Goal: Task Accomplishment & Management: Use online tool/utility

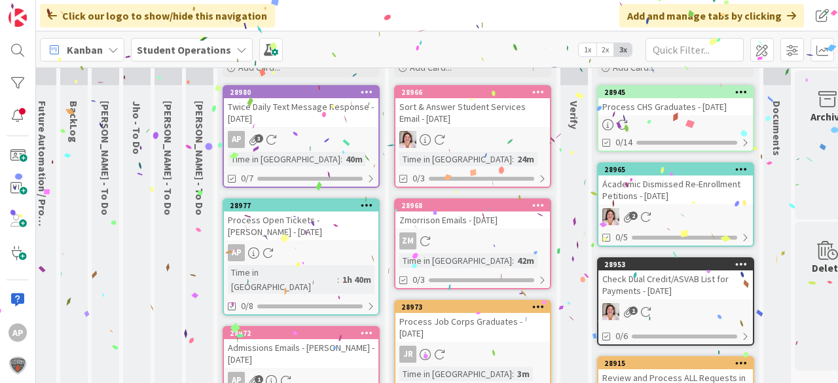
scroll to position [0, 12]
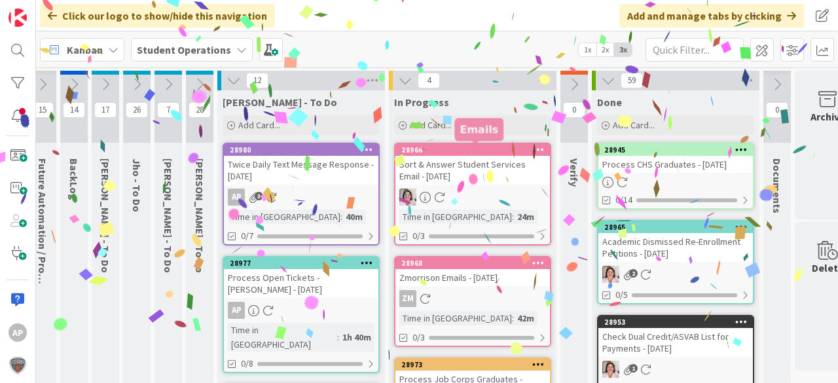
click at [458, 126] on div "Add Card..." at bounding box center [472, 125] width 157 height 20
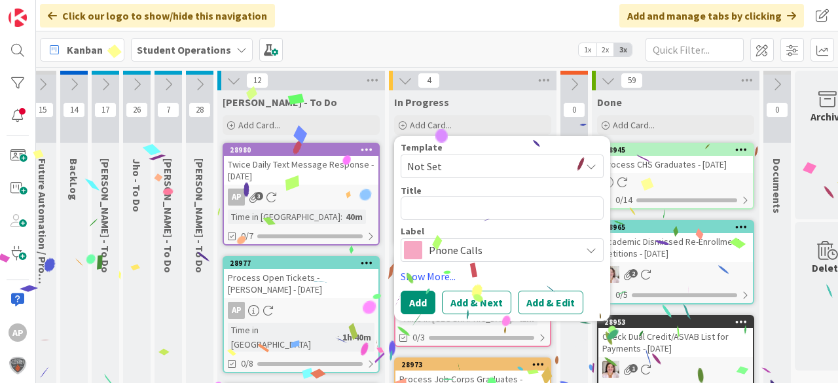
click at [471, 168] on span "Not Set" at bounding box center [489, 166] width 164 height 17
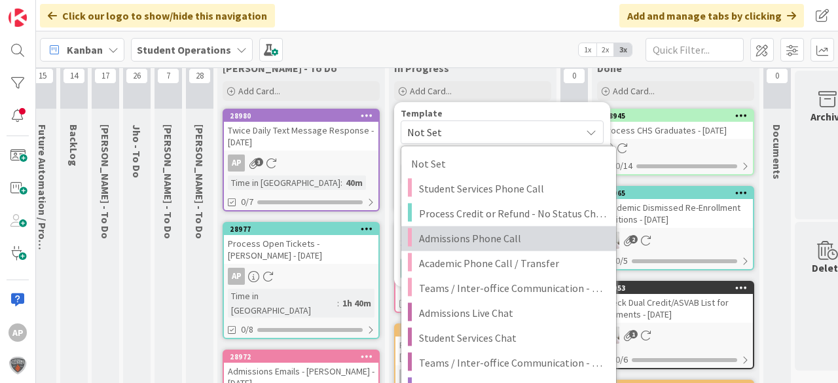
scroll to position [52, 12]
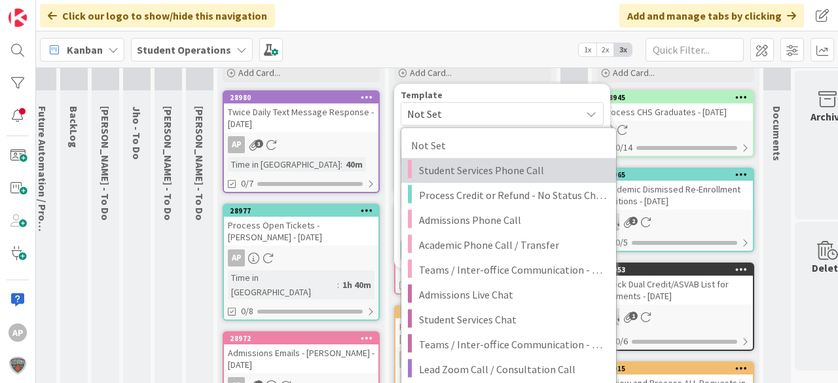
click at [490, 170] on span "Student Services Phone Call" at bounding box center [512, 170] width 187 height 17
type textarea "x"
type textarea "Student Services Phone Call"
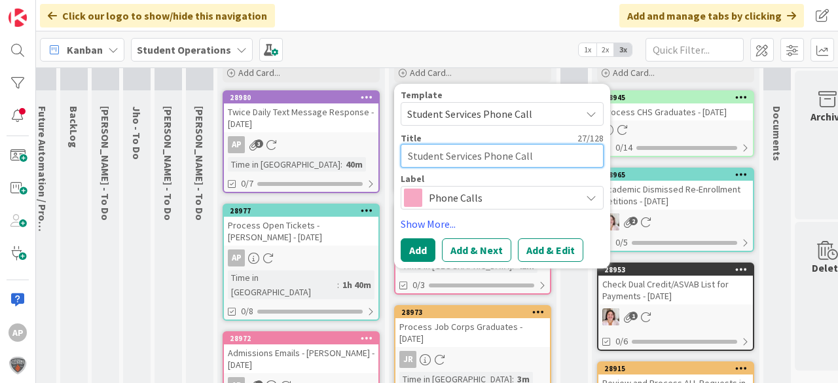
click at [550, 155] on textarea "Student Services Phone Call" at bounding box center [502, 156] width 203 height 24
type textarea "x"
type textarea "Student Services Phone Call"
type textarea "x"
type textarea "Student Services Phone Call -"
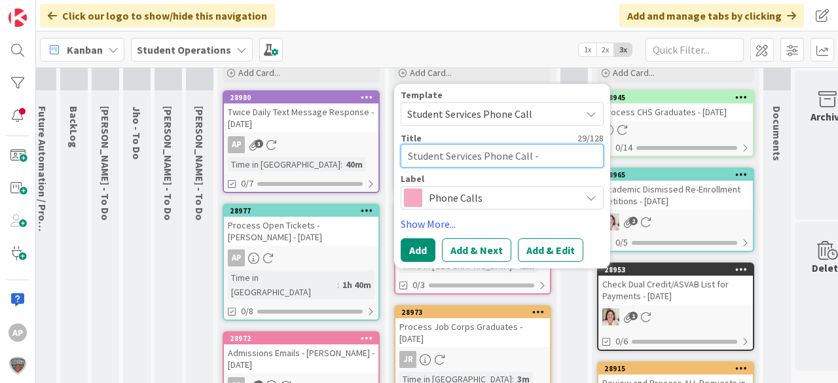
type textarea "x"
type textarea "Student Services Phone Call - L"
type textarea "x"
type textarea "Student Services Phone Call - La"
type textarea "x"
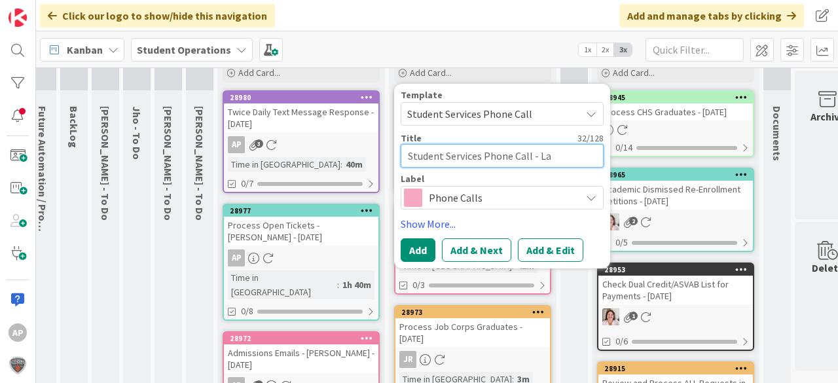
type textarea "Student Services Phone Call - L"
type textarea "x"
type textarea "Student Services Phone Call - Le"
type textarea "x"
type textarea "Student Services Phone Call - Lea"
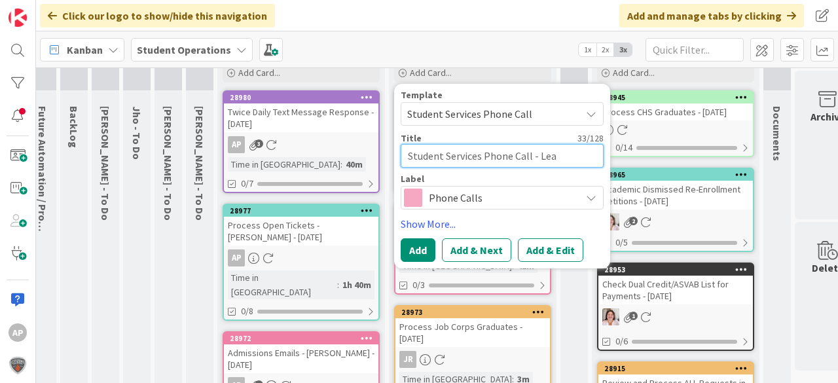
type textarea "x"
type textarea "Student Services Phone Call - Lea"
type textarea "x"
type textarea "Student Services Phone Call - [PERSON_NAME]"
type textarea "x"
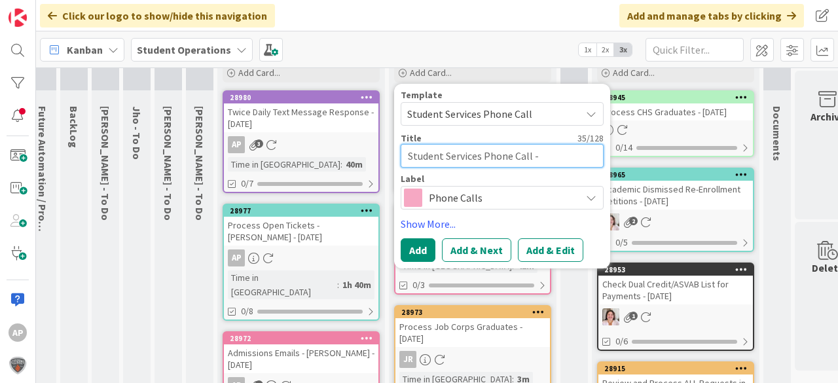
type textarea "Student Services Phone Call - [PERSON_NAME]"
type textarea "x"
type textarea "Student Services Phone Call - [PERSON_NAME]"
type textarea "x"
type textarea "Student Services Phone Call - [PERSON_NAME]"
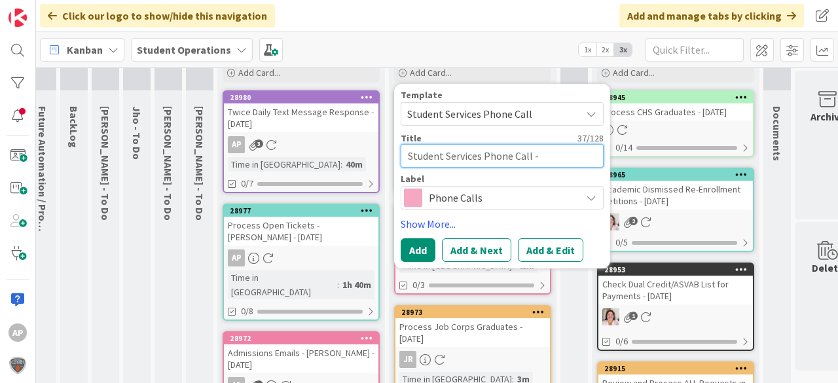
type textarea "x"
type textarea "Student Services Phone Call - [PERSON_NAME]"
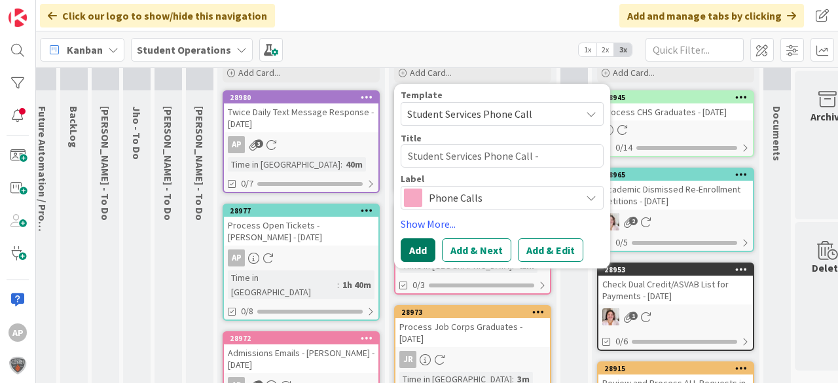
click at [417, 243] on button "Add" at bounding box center [418, 250] width 35 height 24
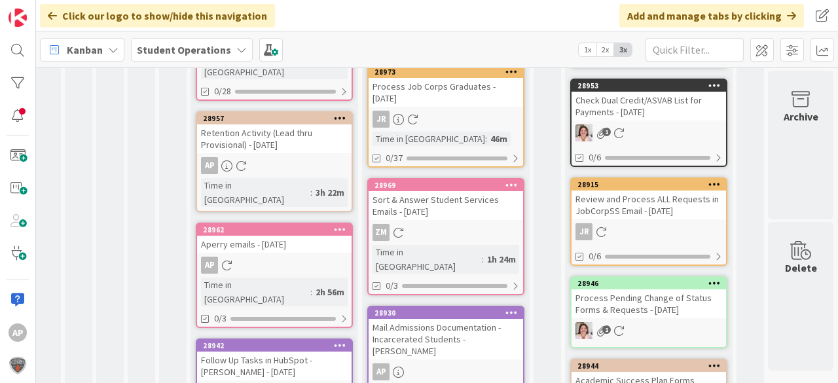
scroll to position [414, 46]
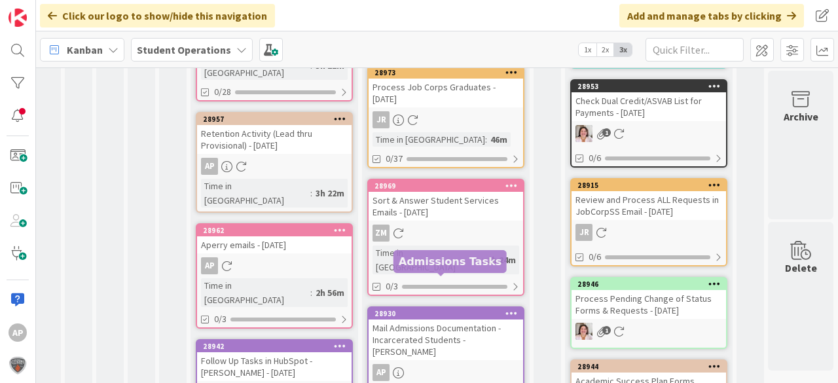
click at [458, 320] on div "Mail Admissions Documentation - Incarcerated Students - David Ochs" at bounding box center [446, 340] width 155 height 41
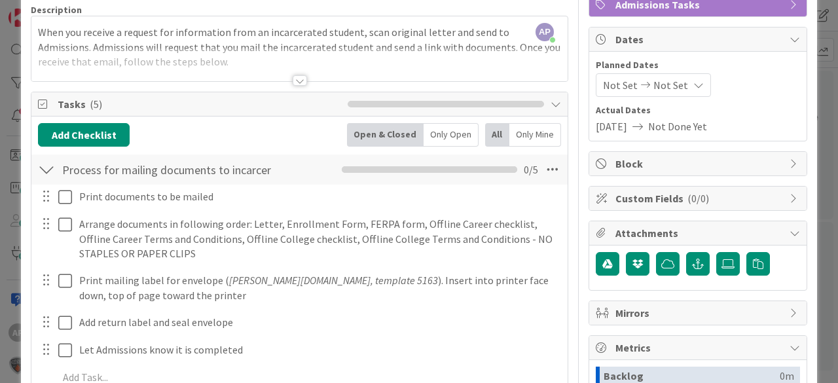
scroll to position [105, 0]
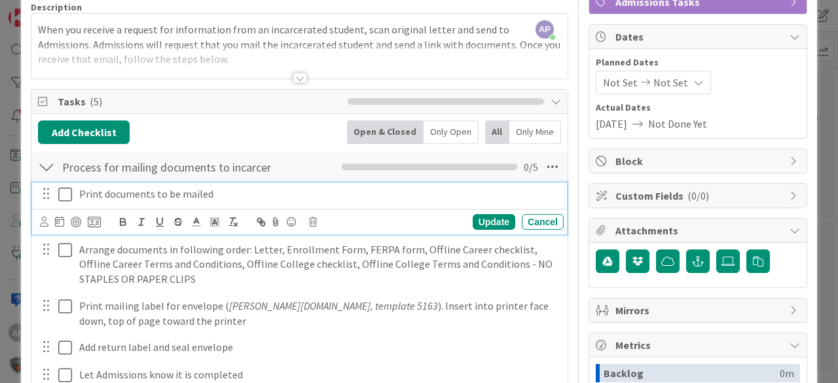
click at [65, 194] on icon at bounding box center [65, 195] width 14 height 16
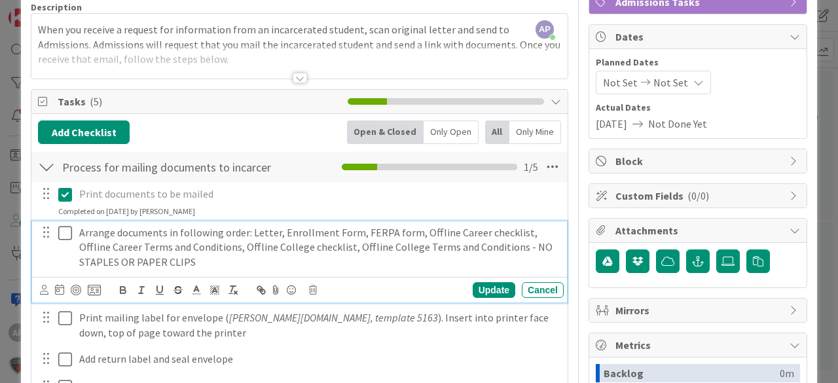
click at [67, 232] on icon at bounding box center [65, 233] width 14 height 16
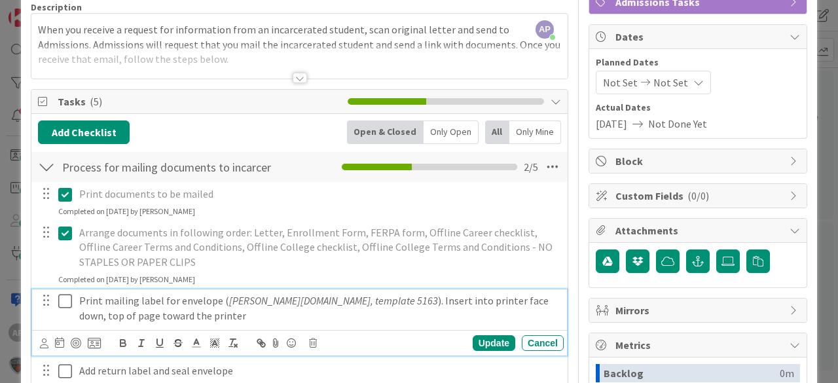
click at [67, 296] on icon at bounding box center [65, 301] width 14 height 16
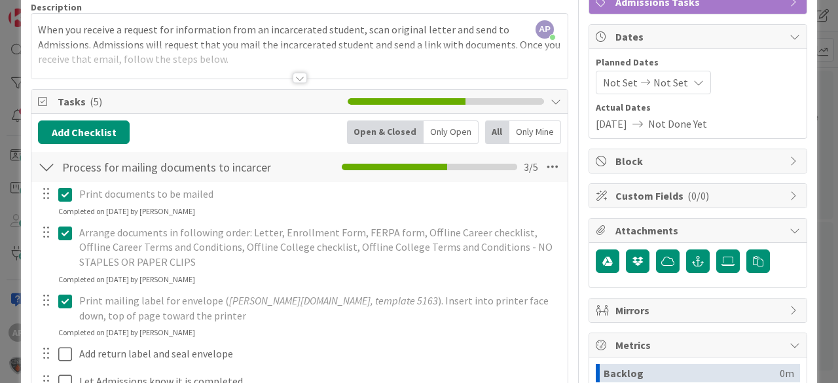
scroll to position [314, 0]
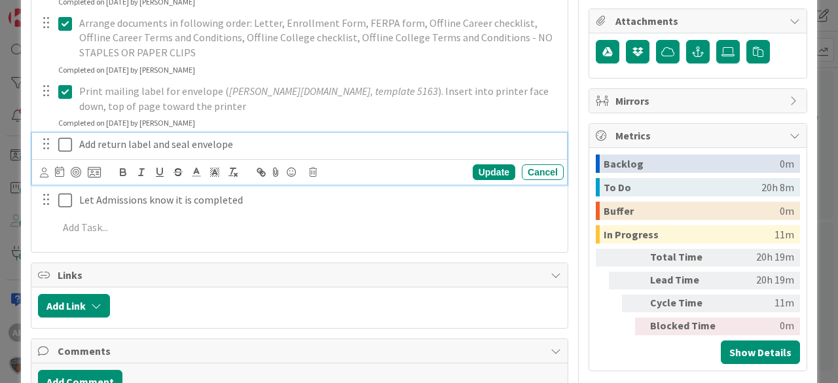
click at [65, 145] on icon at bounding box center [65, 145] width 14 height 16
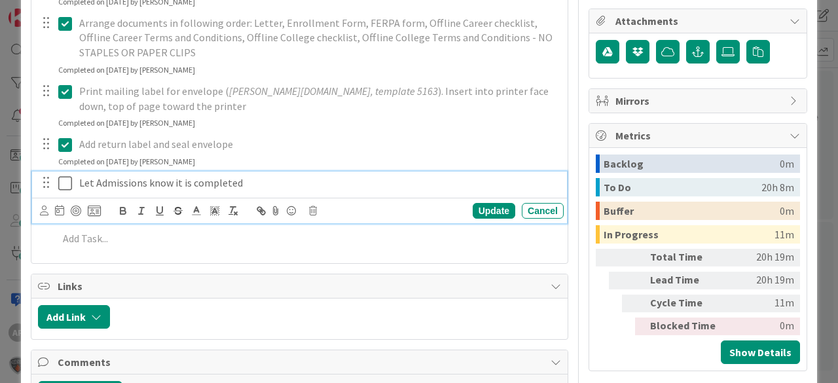
click at [67, 186] on icon at bounding box center [65, 183] width 14 height 16
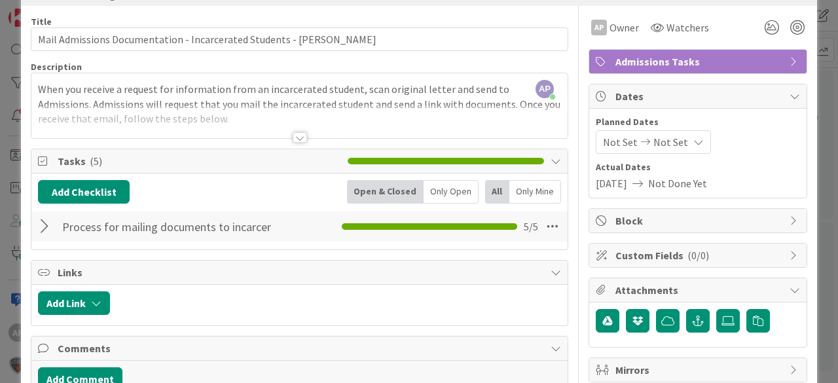
scroll to position [0, 0]
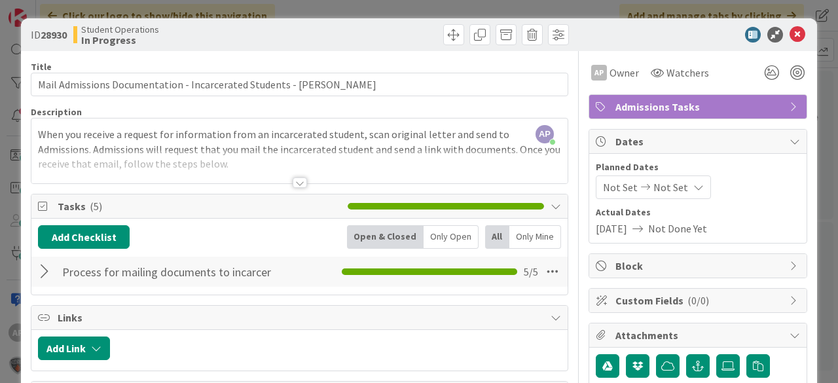
click at [791, 41] on icon at bounding box center [798, 35] width 16 height 16
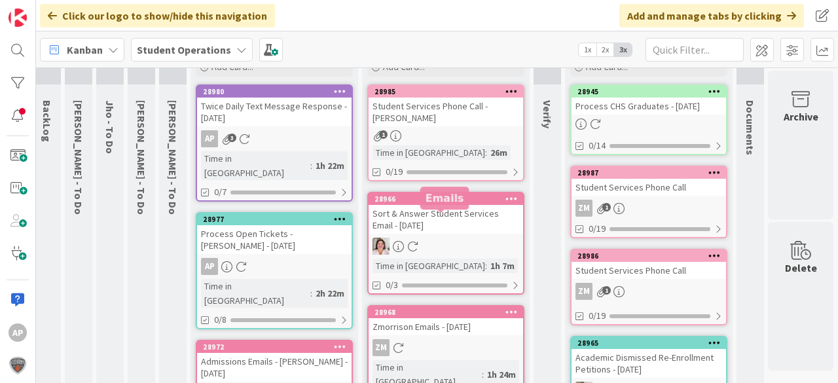
scroll to position [0, 46]
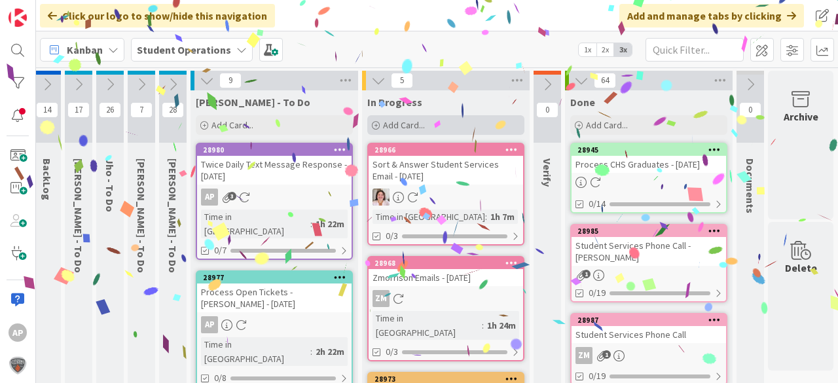
click at [383, 119] on span "Add Card..." at bounding box center [404, 125] width 42 height 12
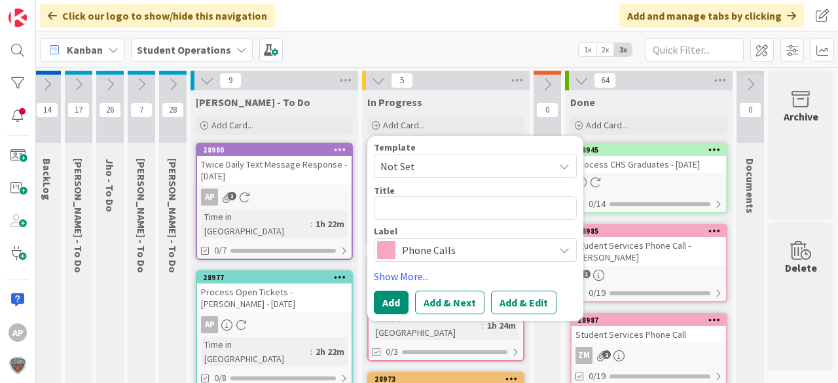
click at [448, 102] on div "In Progress" at bounding box center [445, 102] width 157 height 13
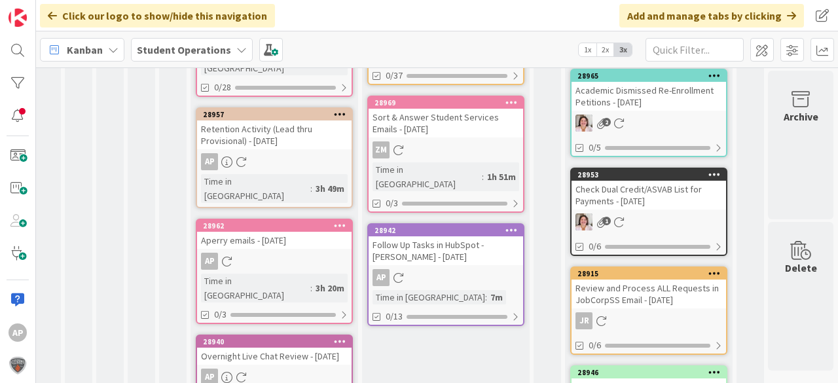
scroll to position [419, 46]
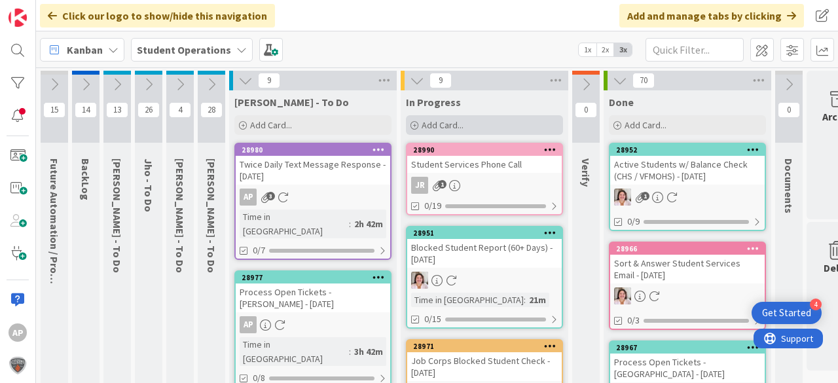
click at [461, 127] on span "Add Card..." at bounding box center [443, 125] width 42 height 12
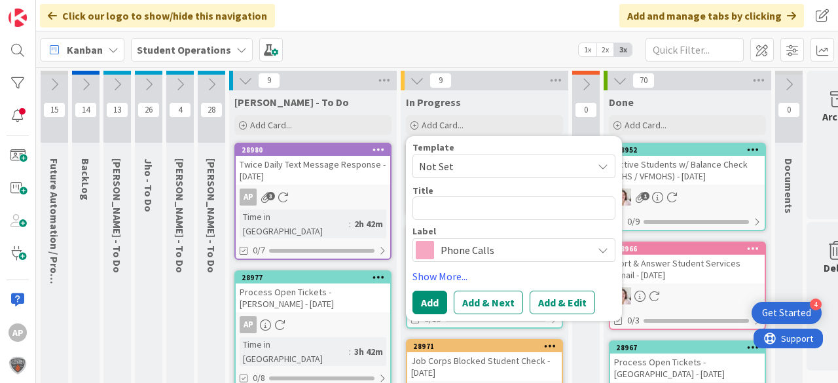
click at [508, 156] on span "Not Set" at bounding box center [514, 167] width 203 height 24
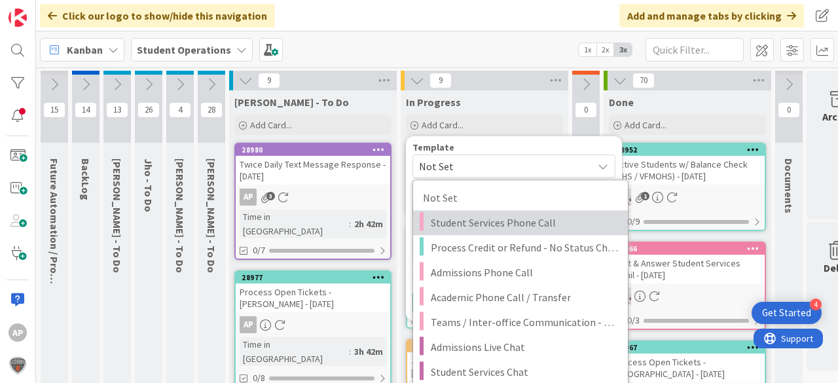
click at [538, 229] on span "Student Services Phone Call" at bounding box center [524, 222] width 187 height 17
type textarea "x"
type textarea "Student Services Phone Call"
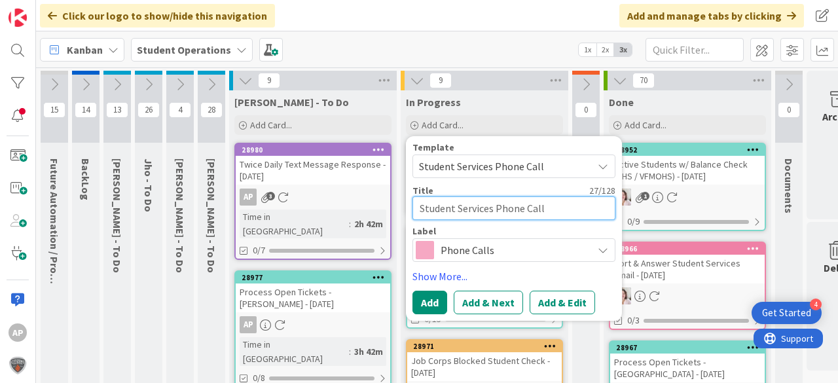
click at [558, 199] on textarea "Student Services Phone Call" at bounding box center [514, 208] width 203 height 24
type textarea "x"
type textarea "Student Services Phone Call"
type textarea "x"
type textarea "Student Services Phone Call -"
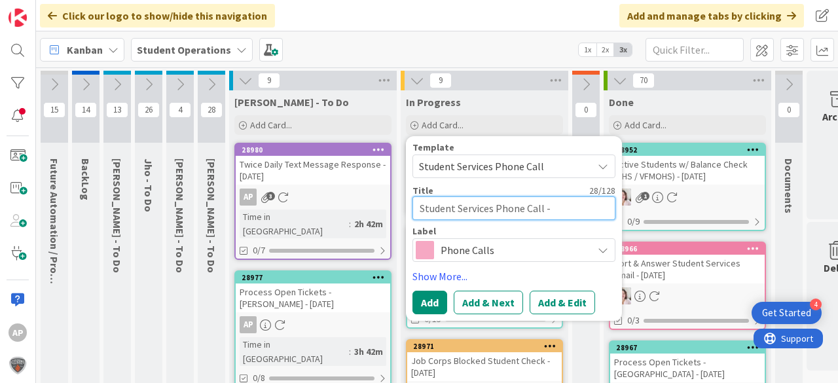
type textarea "x"
type textarea "Student Services Phone Call -"
type textarea "x"
type textarea "Student Services Phone Call - K"
type textarea "x"
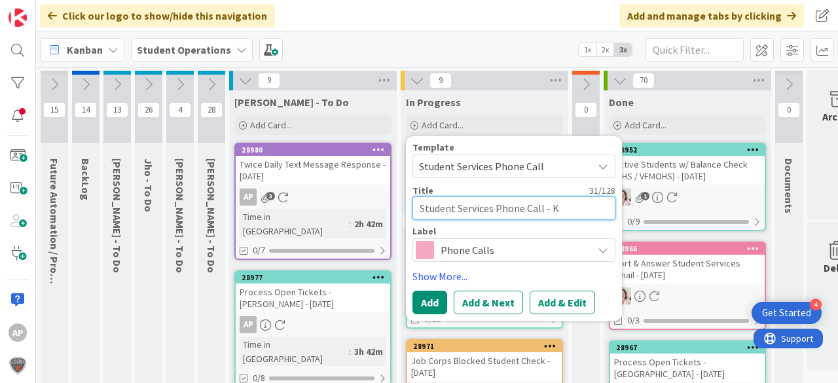
type textarea "Student Services Phone Call - Ky"
type textarea "x"
type textarea "Student Services Phone Call - Kyn"
type textarea "x"
type textarea "Student Services Phone Call - [GEOGRAPHIC_DATA]"
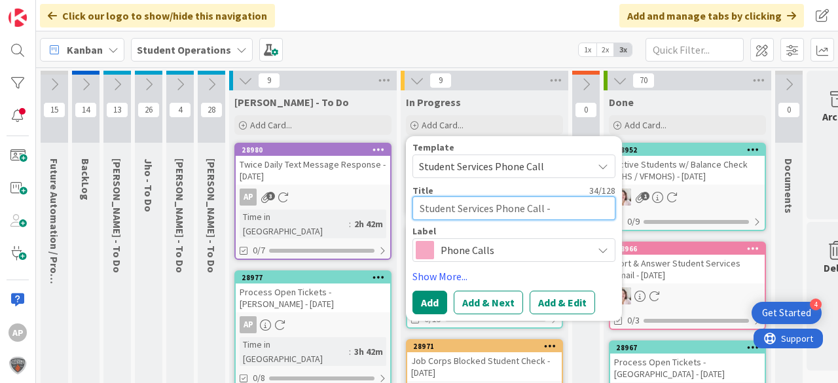
type textarea "x"
type textarea "Student Services Phone Call - [GEOGRAPHIC_DATA]"
type textarea "x"
type textarea "Student Services Phone Call - [GEOGRAPHIC_DATA]"
type textarea "x"
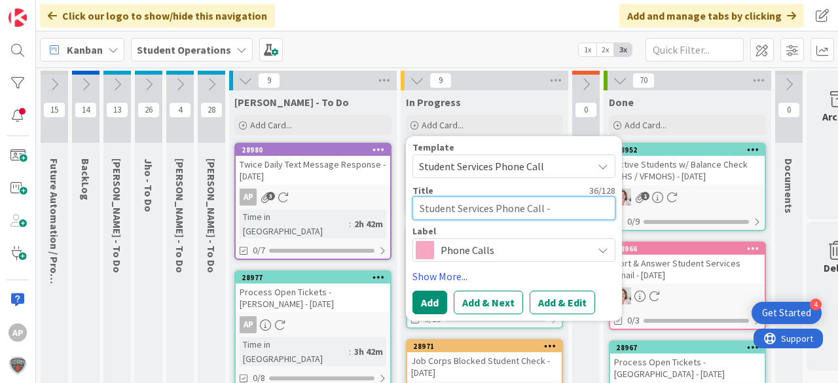
type textarea "Student Services Phone Call - [GEOGRAPHIC_DATA]"
type textarea "x"
type textarea "Student Services Phone Call - Kynlee D"
type textarea "x"
type textarea "Student Services Phone Call - [GEOGRAPHIC_DATA] Da"
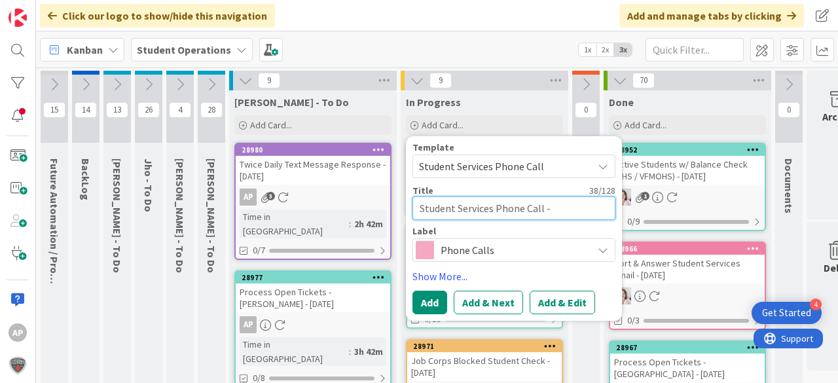
type textarea "x"
type textarea "Student Services Phone Call - [PERSON_NAME]"
type textarea "x"
type textarea "Student Services Phone Call - [PERSON_NAME]"
type textarea "x"
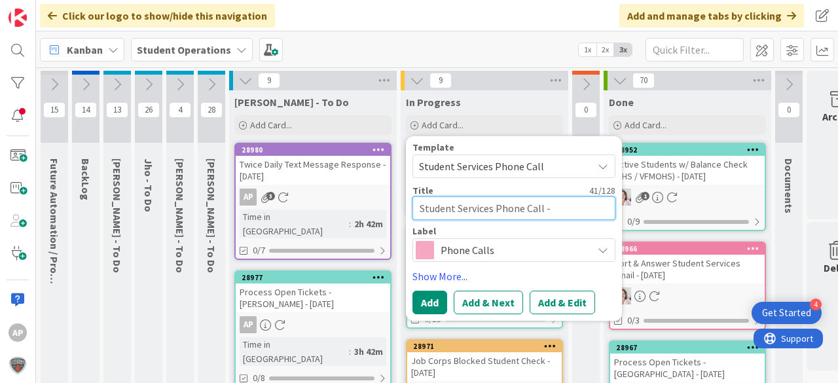
type textarea "Student Services Phone Call - [GEOGRAPHIC_DATA][PERSON_NAME]"
type textarea "x"
type textarea "Student Services Phone Call - [PERSON_NAME]"
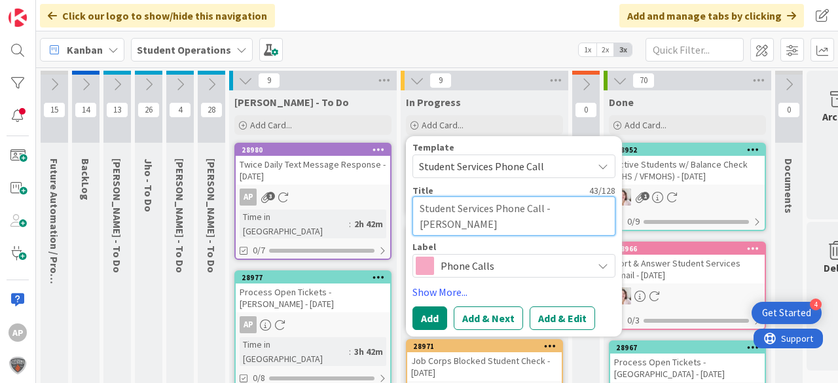
type textarea "x"
type textarea "Student Services Phone Call - [PERSON_NAME]"
type textarea "x"
type textarea "Student Services Phone Call - [PERSON_NAME]"
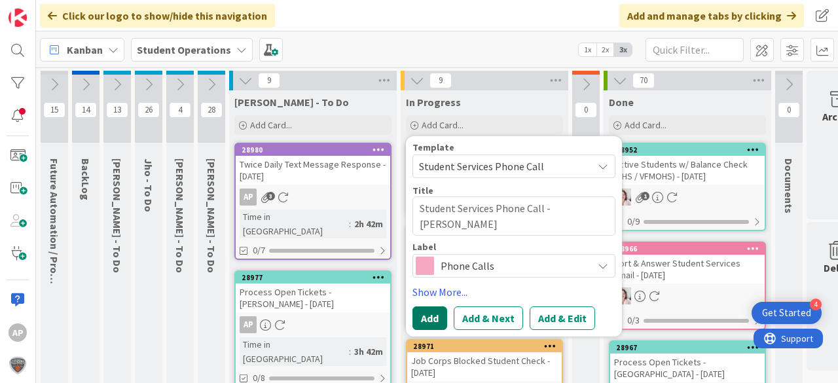
click at [441, 316] on button "Add" at bounding box center [430, 318] width 35 height 24
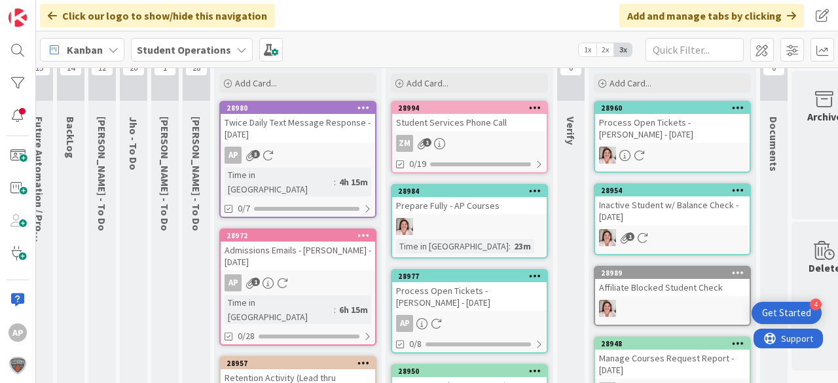
scroll to position [105, 15]
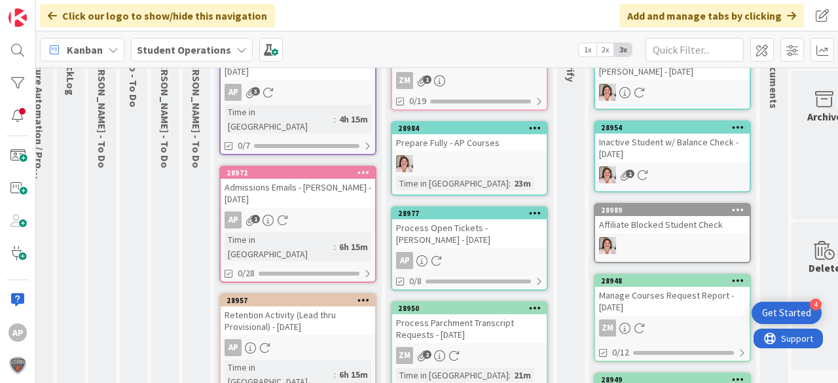
click at [469, 217] on div "28977" at bounding box center [469, 214] width 155 height 12
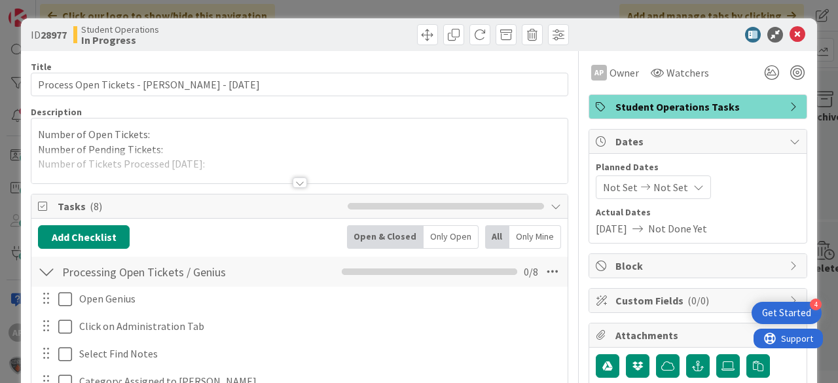
click at [228, 161] on div at bounding box center [299, 166] width 536 height 33
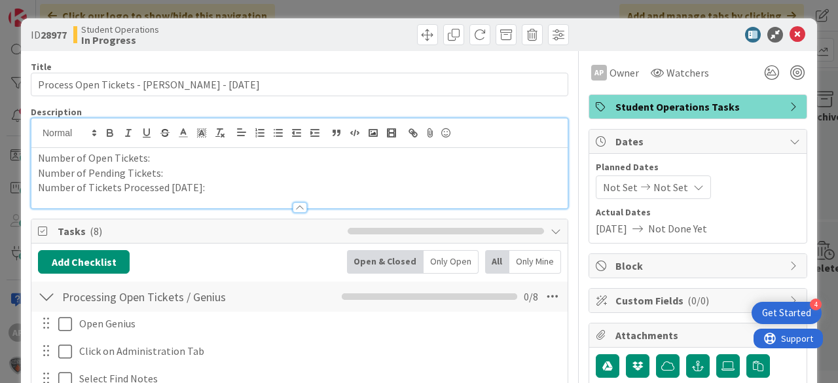
click at [231, 191] on p "Number of Tickets Processed [DATE]:" at bounding box center [299, 187] width 523 height 15
click at [792, 29] on icon at bounding box center [798, 35] width 16 height 16
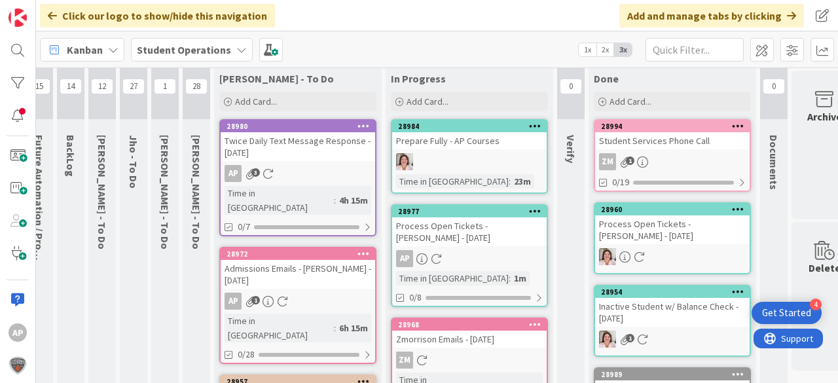
scroll to position [0, 15]
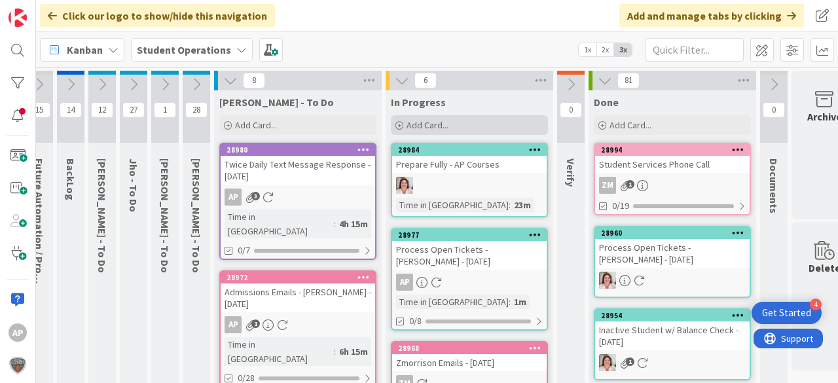
click at [422, 124] on span "Add Card..." at bounding box center [428, 125] width 42 height 12
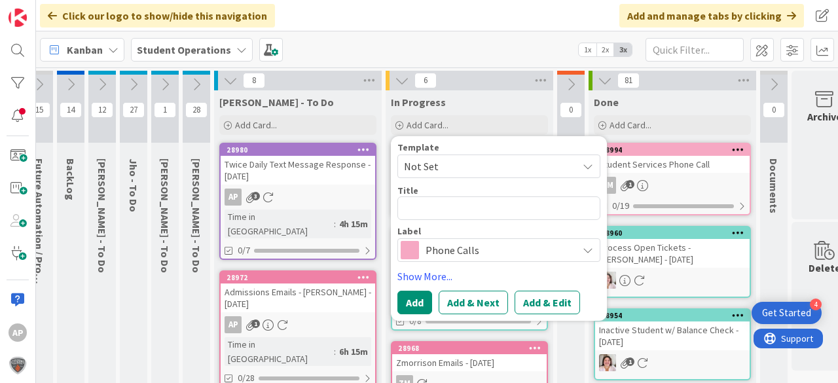
click at [465, 164] on span "Not Set" at bounding box center [486, 166] width 164 height 17
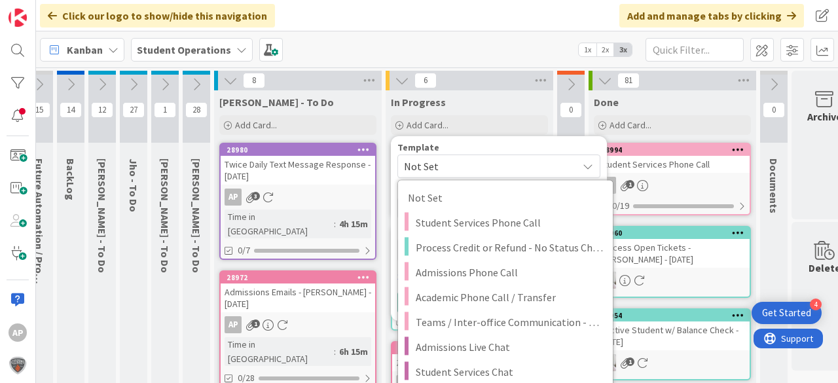
click at [532, 147] on div "Template" at bounding box center [498, 147] width 203 height 9
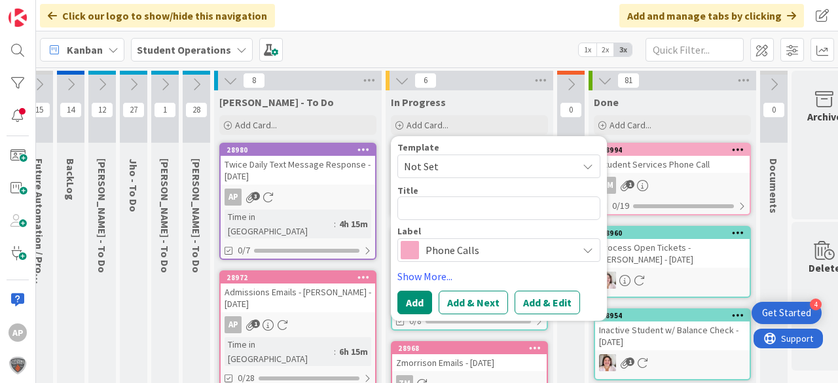
click at [483, 162] on span "Not Set" at bounding box center [486, 166] width 164 height 17
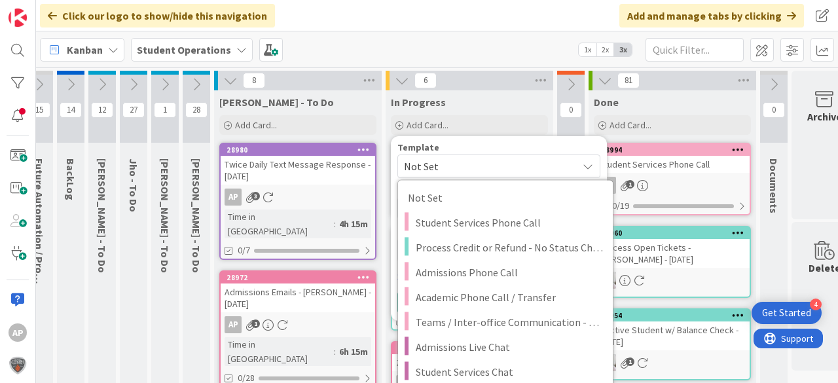
click at [534, 10] on div "Click our logo to show/hide this navigation Add and manage tabs by clicking" at bounding box center [437, 15] width 802 height 31
